Goal: Download file/media

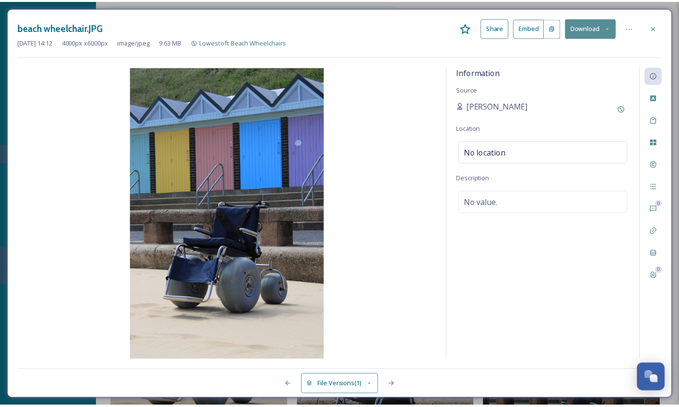
scroll to position [374, 0]
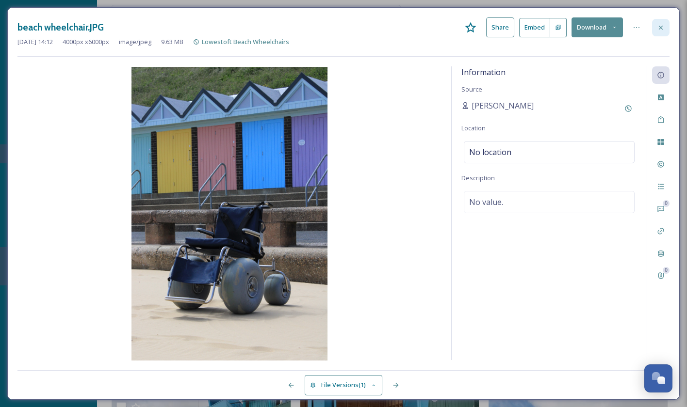
click at [666, 25] on div at bounding box center [660, 27] width 17 height 17
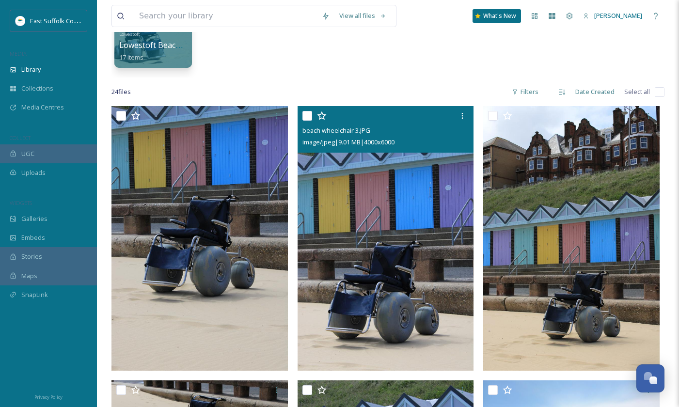
scroll to position [131, 0]
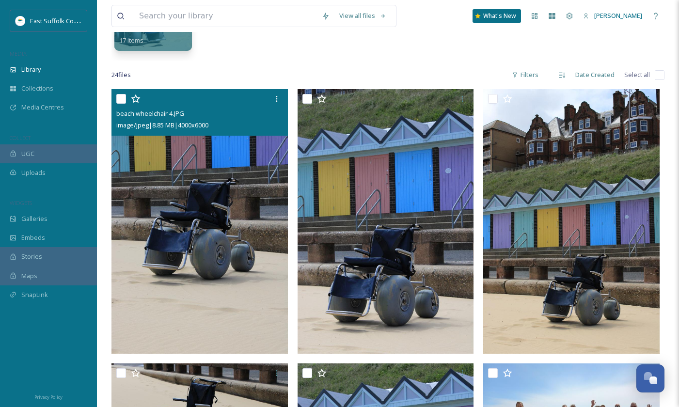
click at [167, 190] on img at bounding box center [200, 221] width 177 height 265
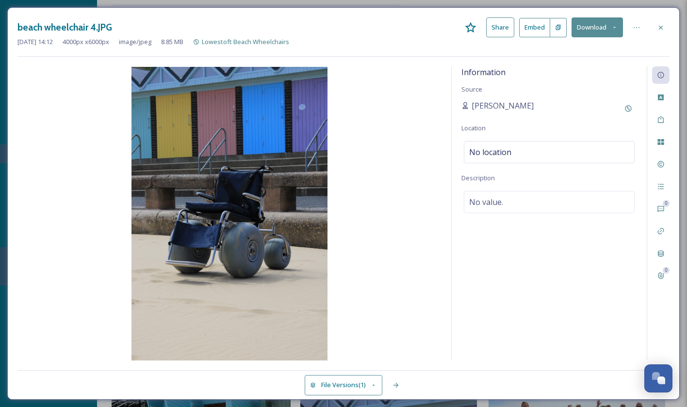
click at [594, 27] on button "Download" at bounding box center [596, 27] width 51 height 20
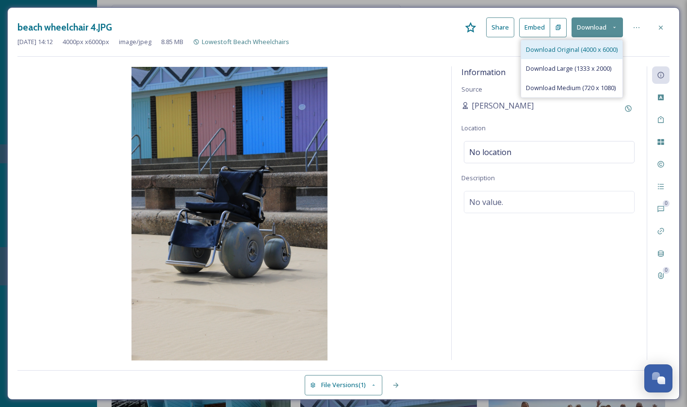
click at [575, 53] on span "Download Original (4000 x 6000)" at bounding box center [572, 49] width 92 height 9
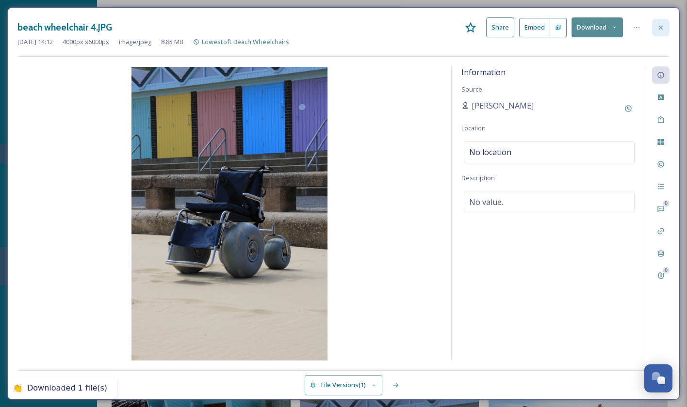
click at [664, 26] on icon at bounding box center [661, 28] width 8 height 8
